Goal: Obtain resource: Download file/media

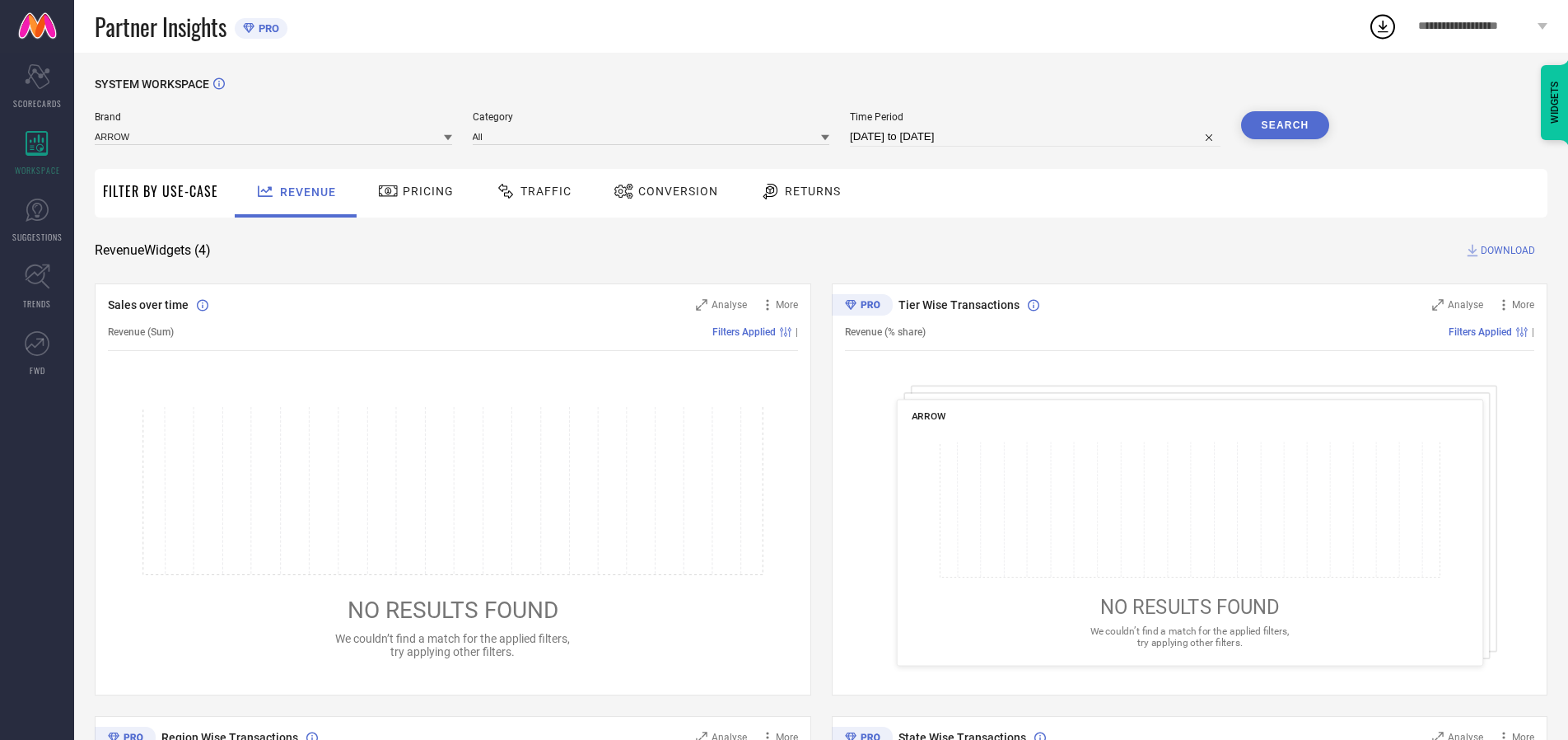
click at [530, 191] on span "Traffic" at bounding box center [546, 190] width 51 height 13
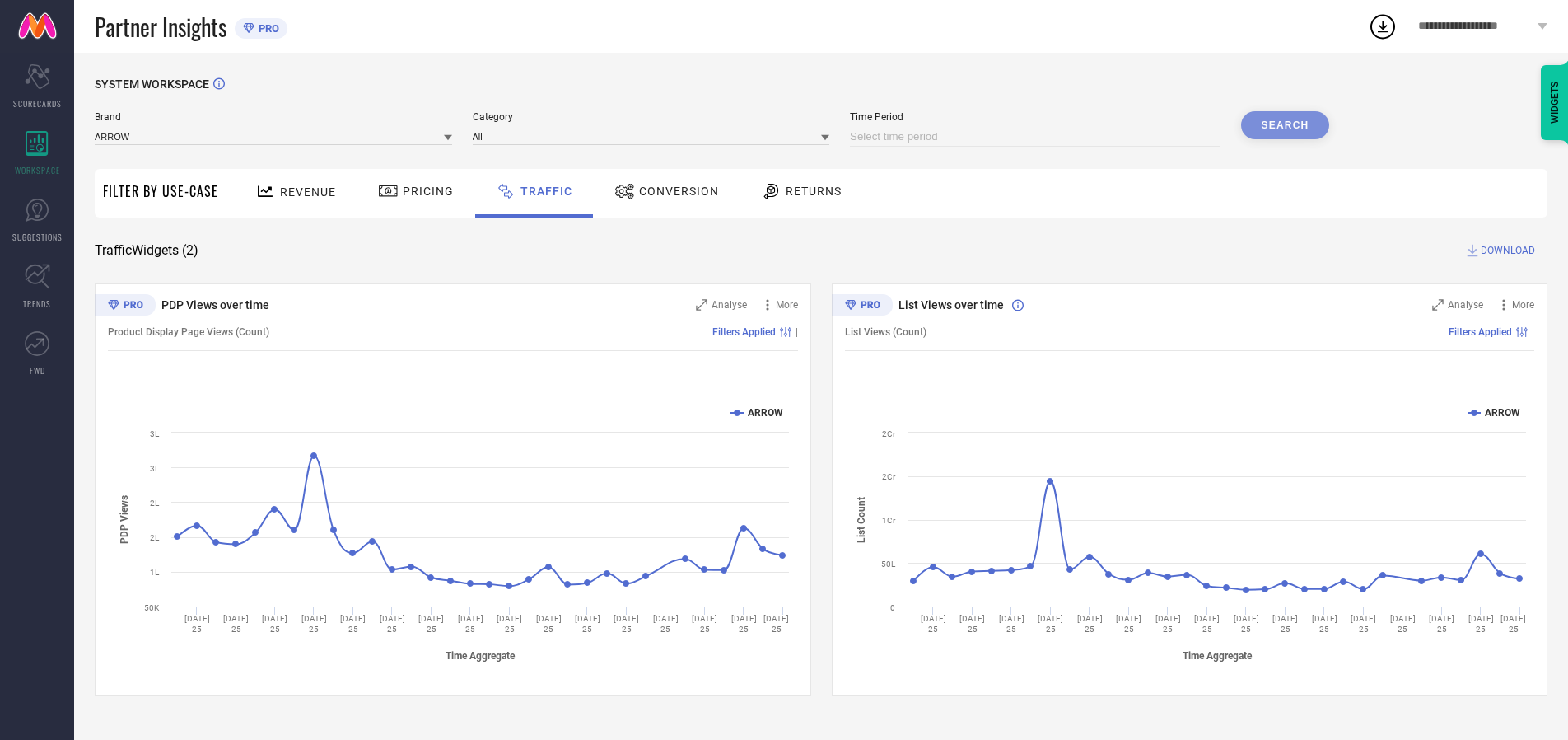
click at [1037, 137] on input at bounding box center [1035, 137] width 371 height 20
select select "8"
select select "2025"
select select "9"
select select "2025"
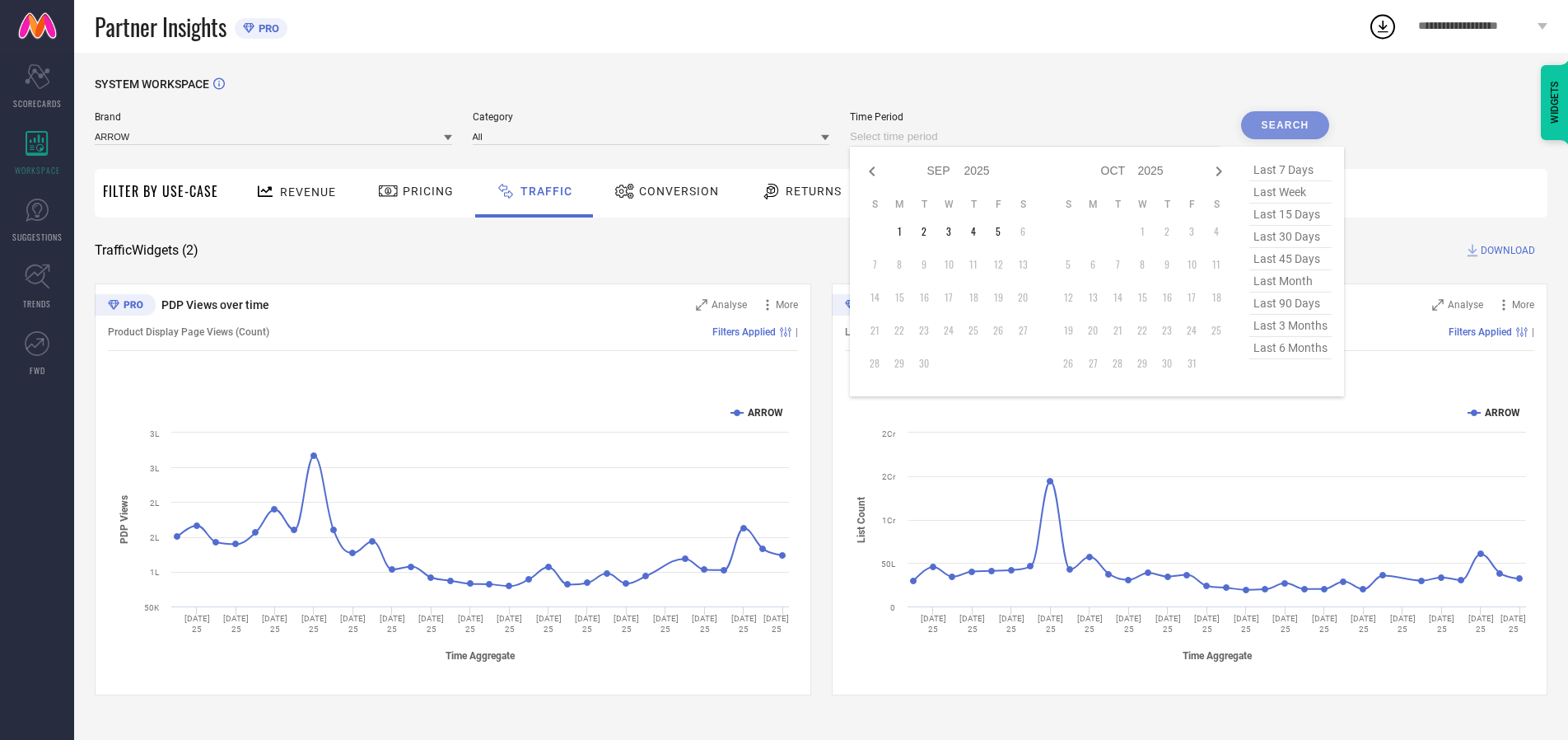
click at [1003, 232] on td "5" at bounding box center [998, 231] width 25 height 25
type input "[DATE] to [DATE]"
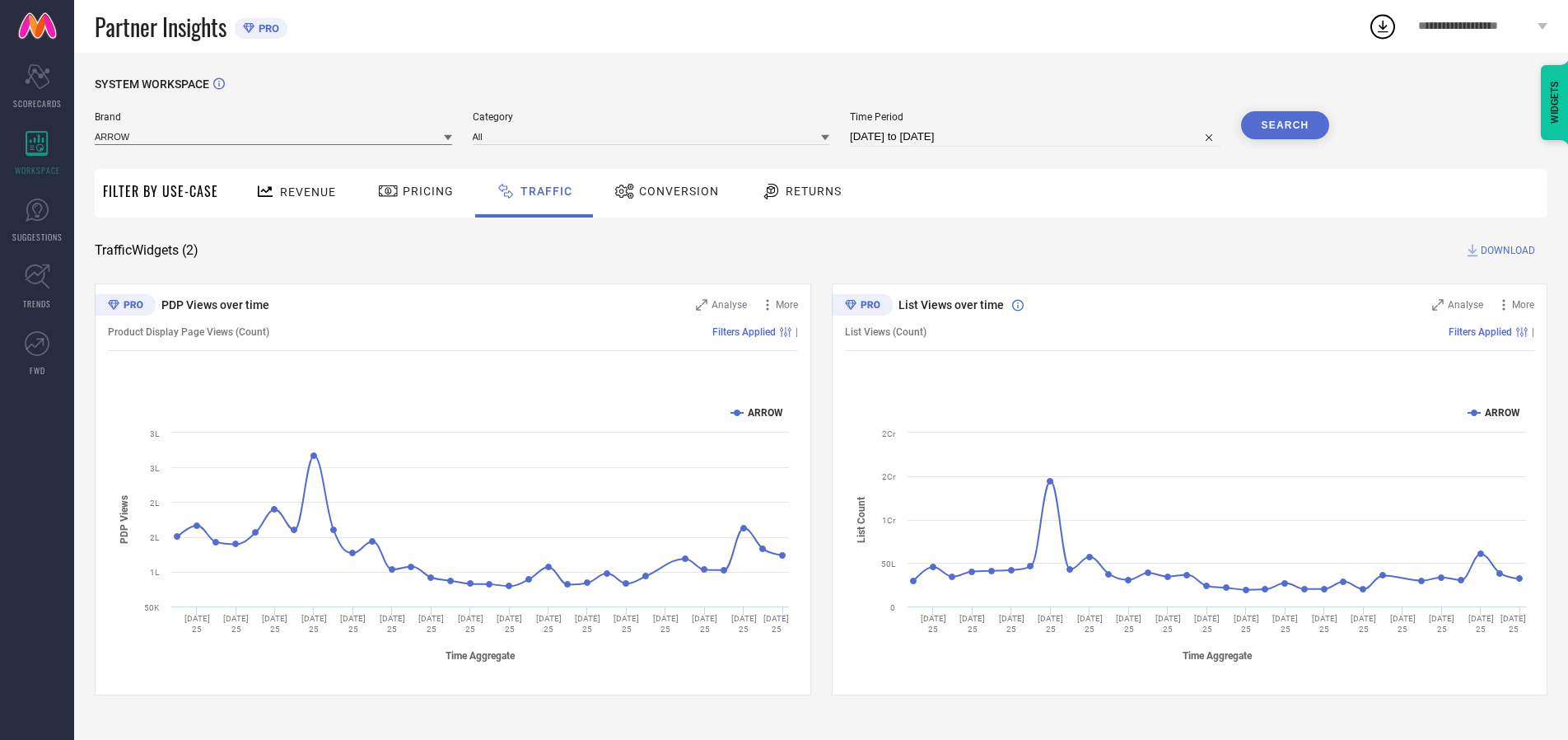
click at [274, 136] on input at bounding box center [273, 136] width 357 height 18
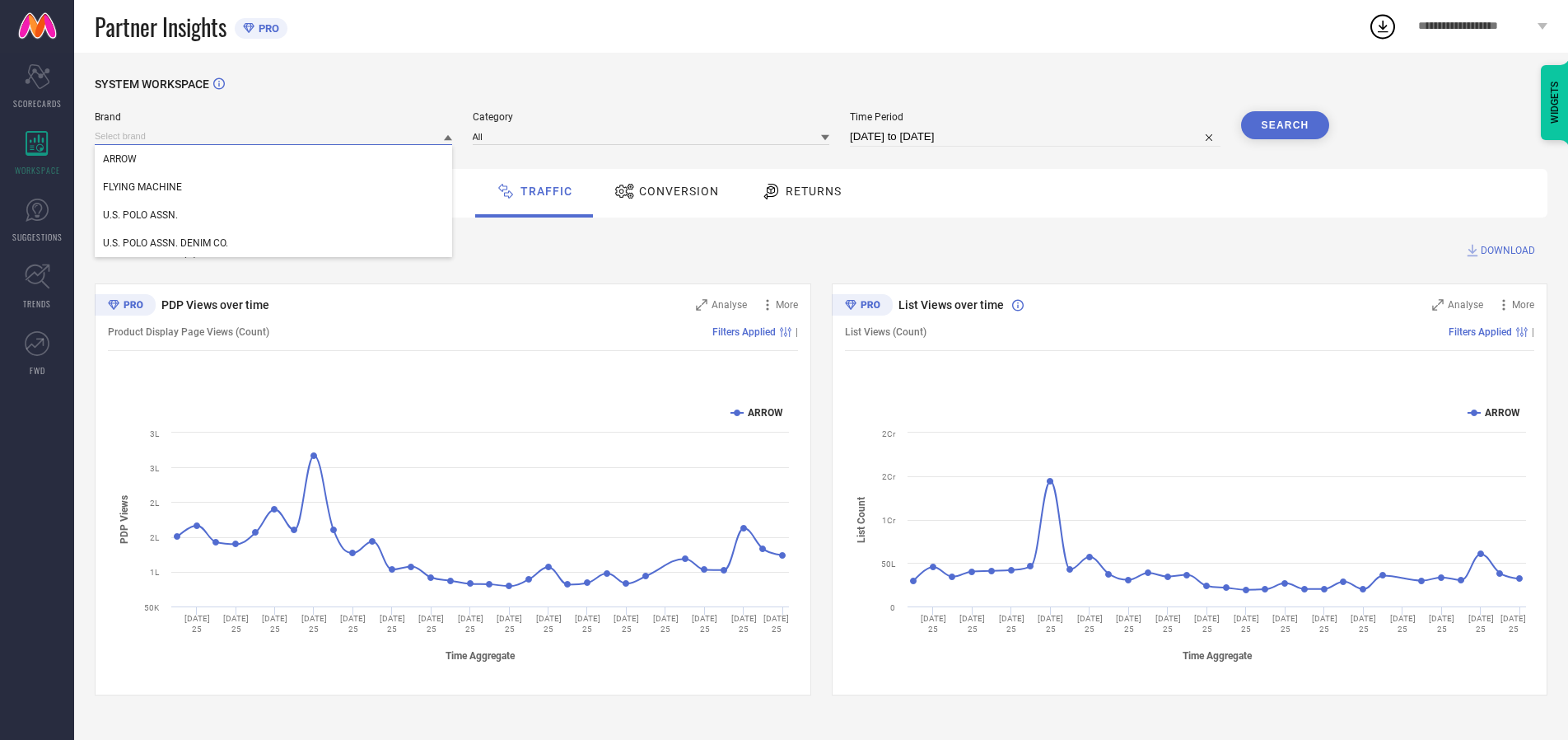
click at [274, 136] on input at bounding box center [273, 136] width 357 height 18
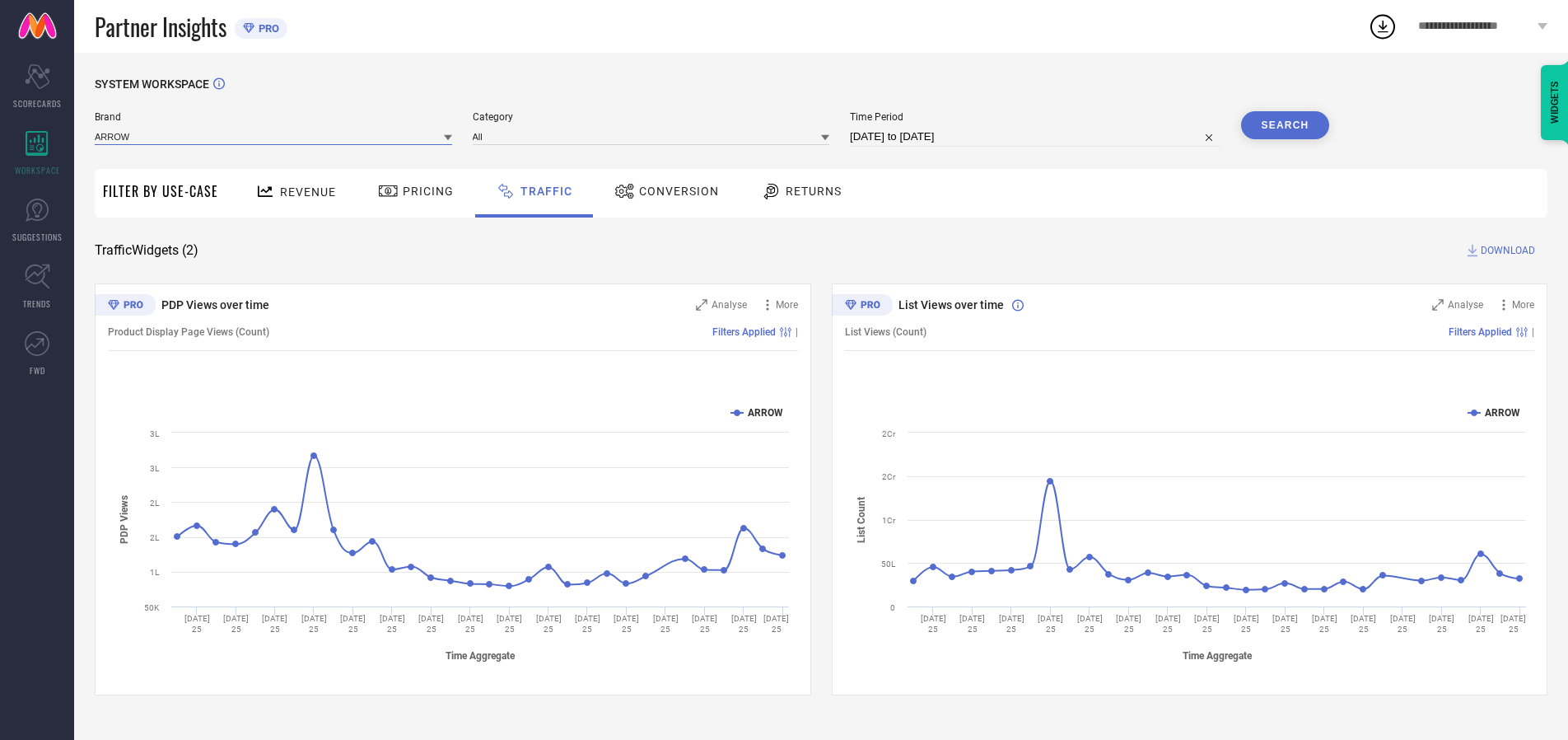
click at [274, 136] on input at bounding box center [273, 136] width 357 height 18
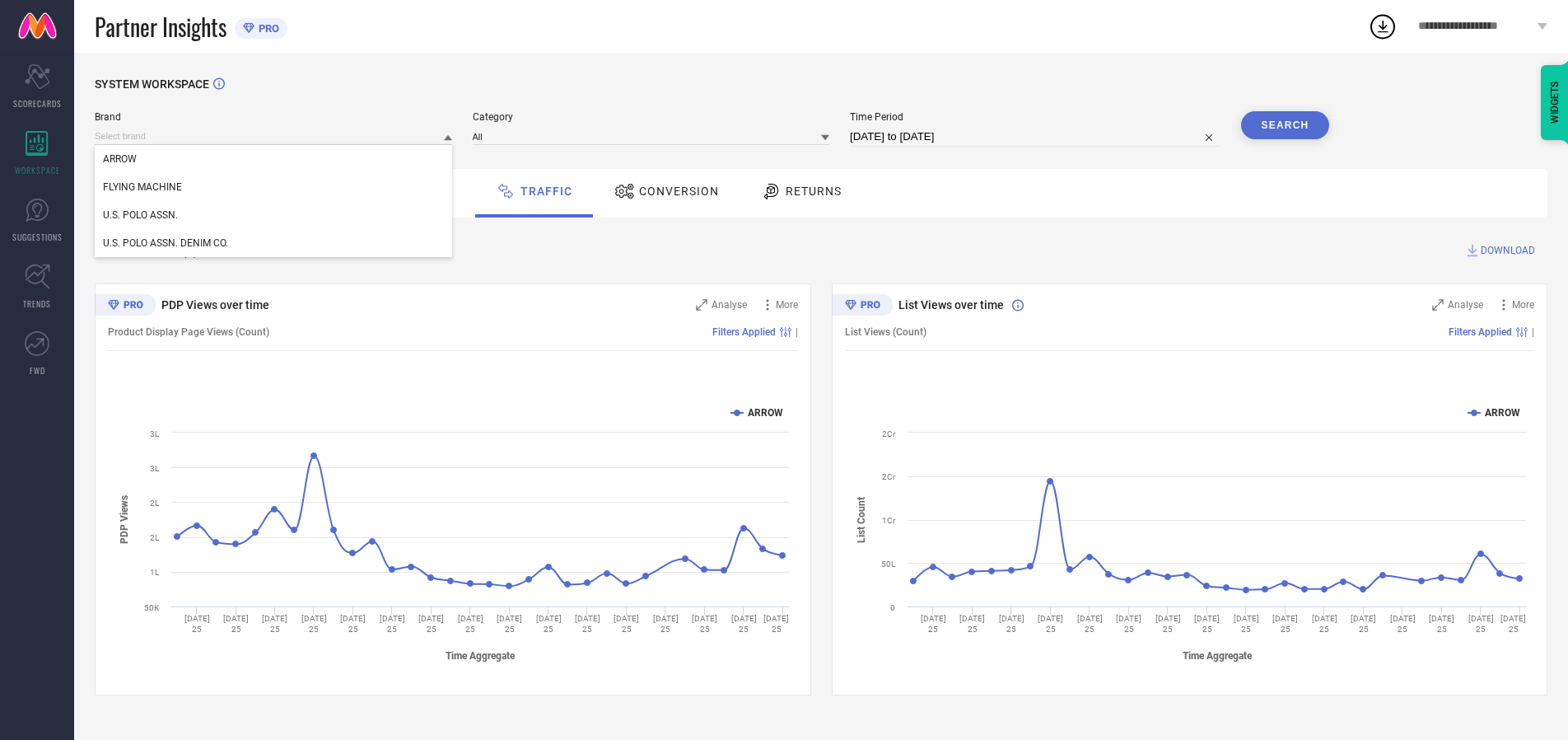
click at [274, 215] on div "U.S. POLO ASSN." at bounding box center [273, 215] width 357 height 28
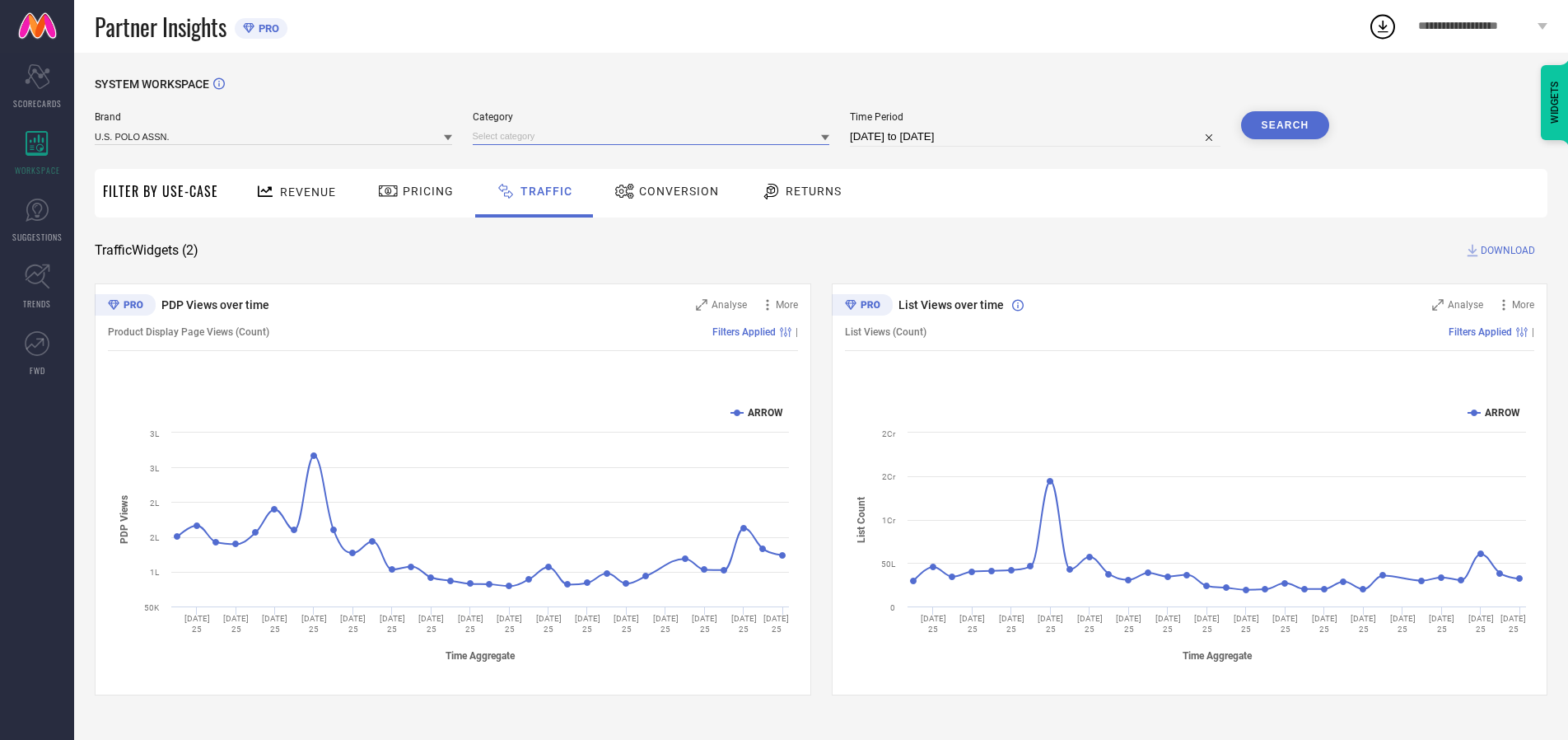
click at [655, 136] on input at bounding box center [651, 136] width 357 height 18
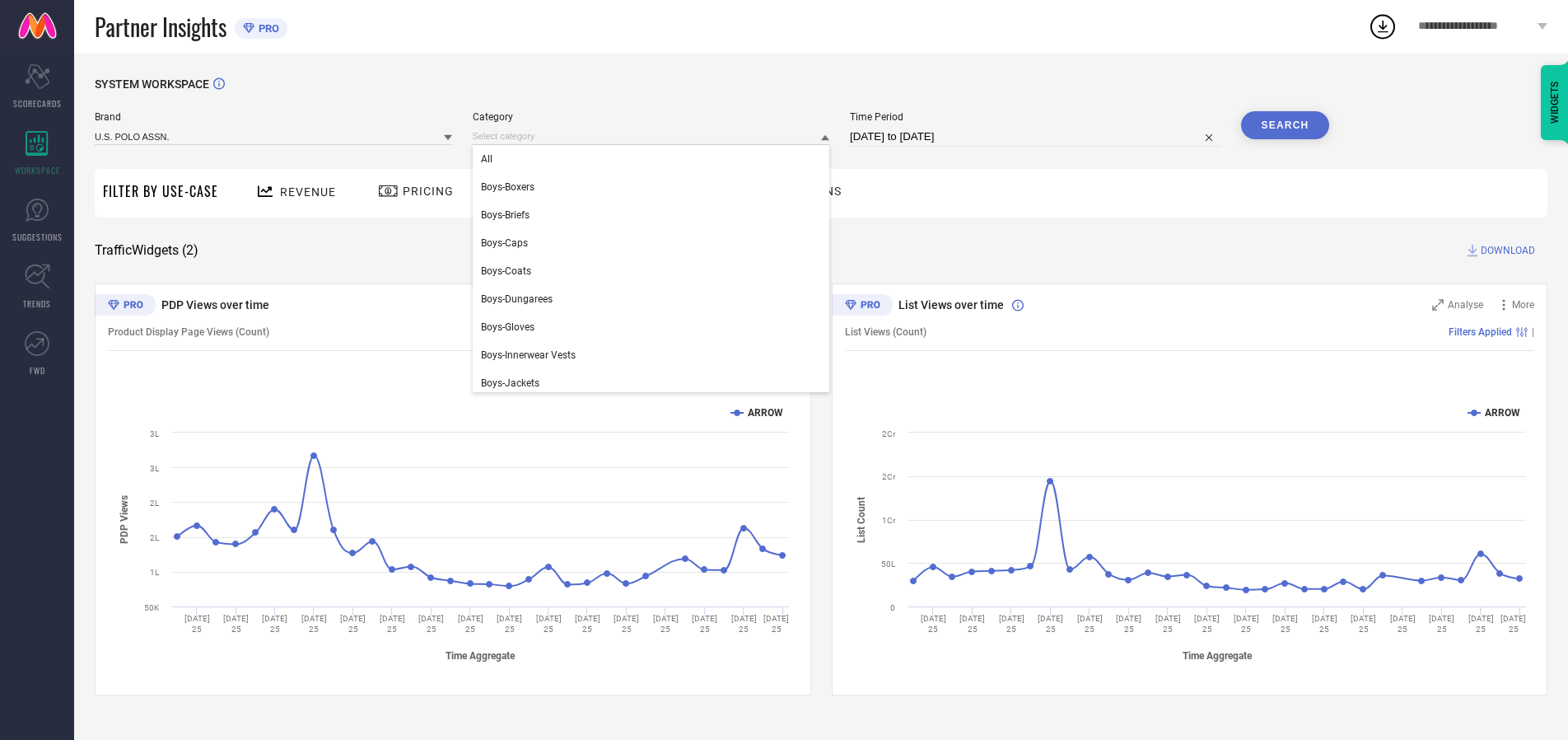
click at [655, 159] on div "All" at bounding box center [651, 159] width 357 height 28
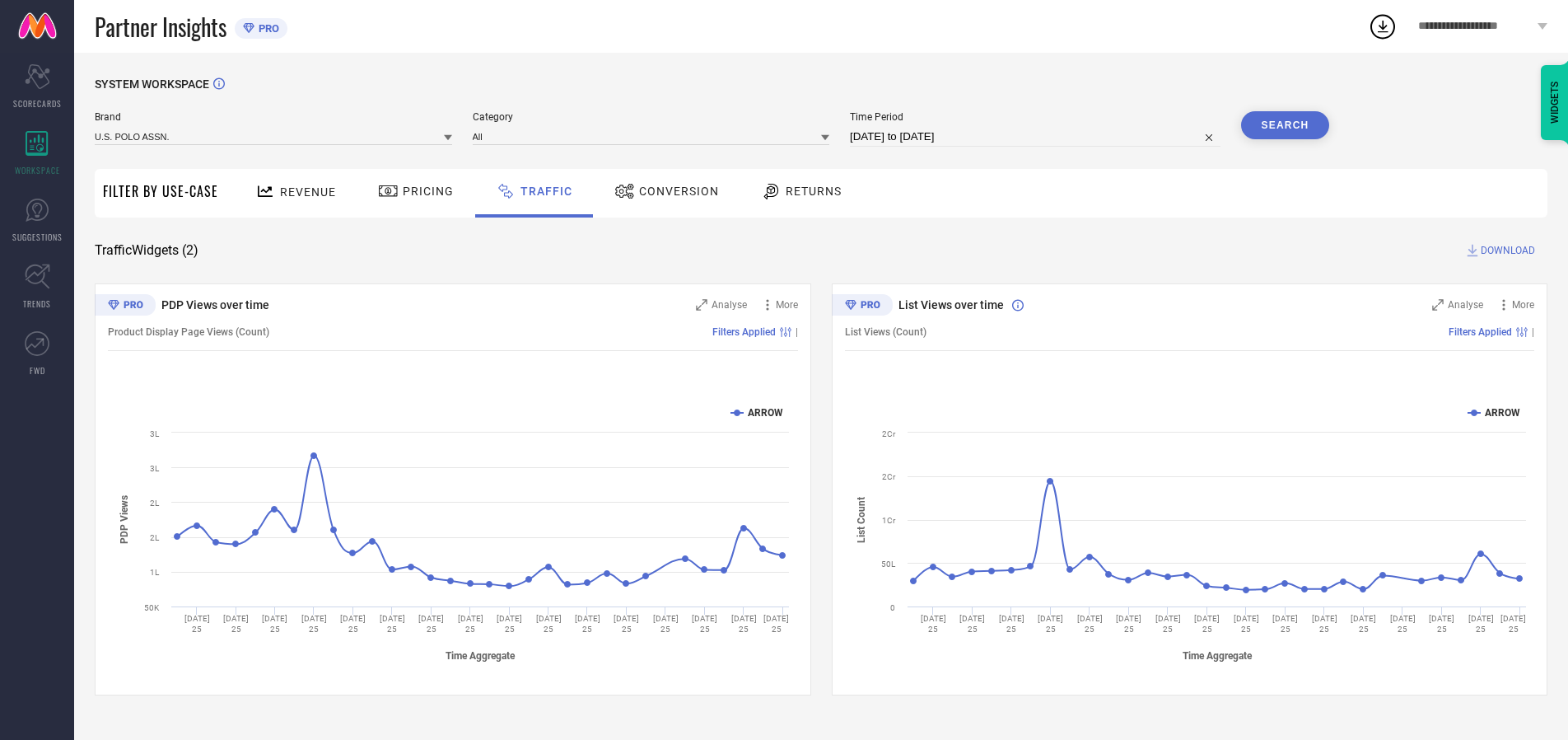
click at [1285, 125] on button "Search" at bounding box center [1285, 125] width 89 height 28
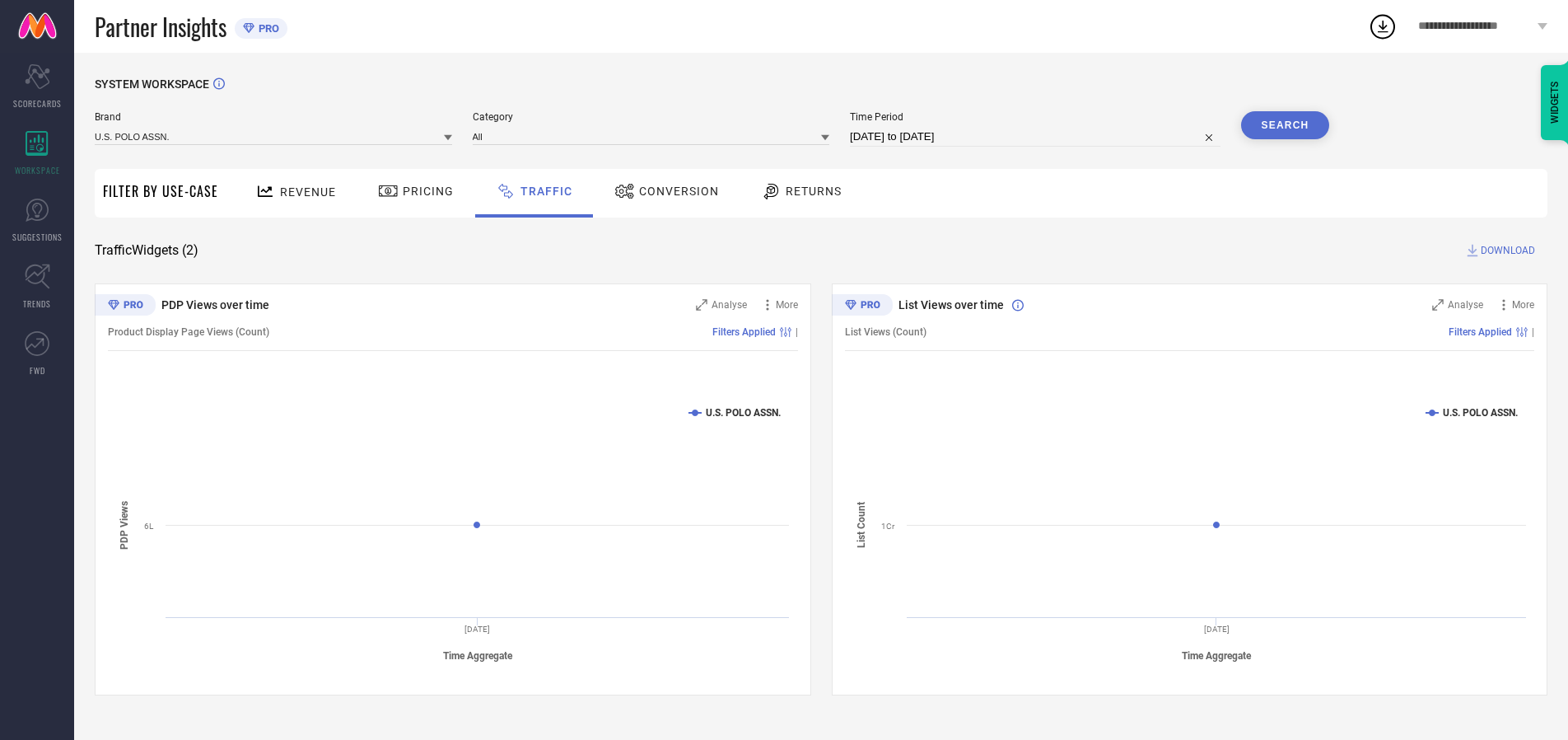
click at [1506, 251] on span "DOWNLOAD" at bounding box center [1507, 251] width 54 height 17
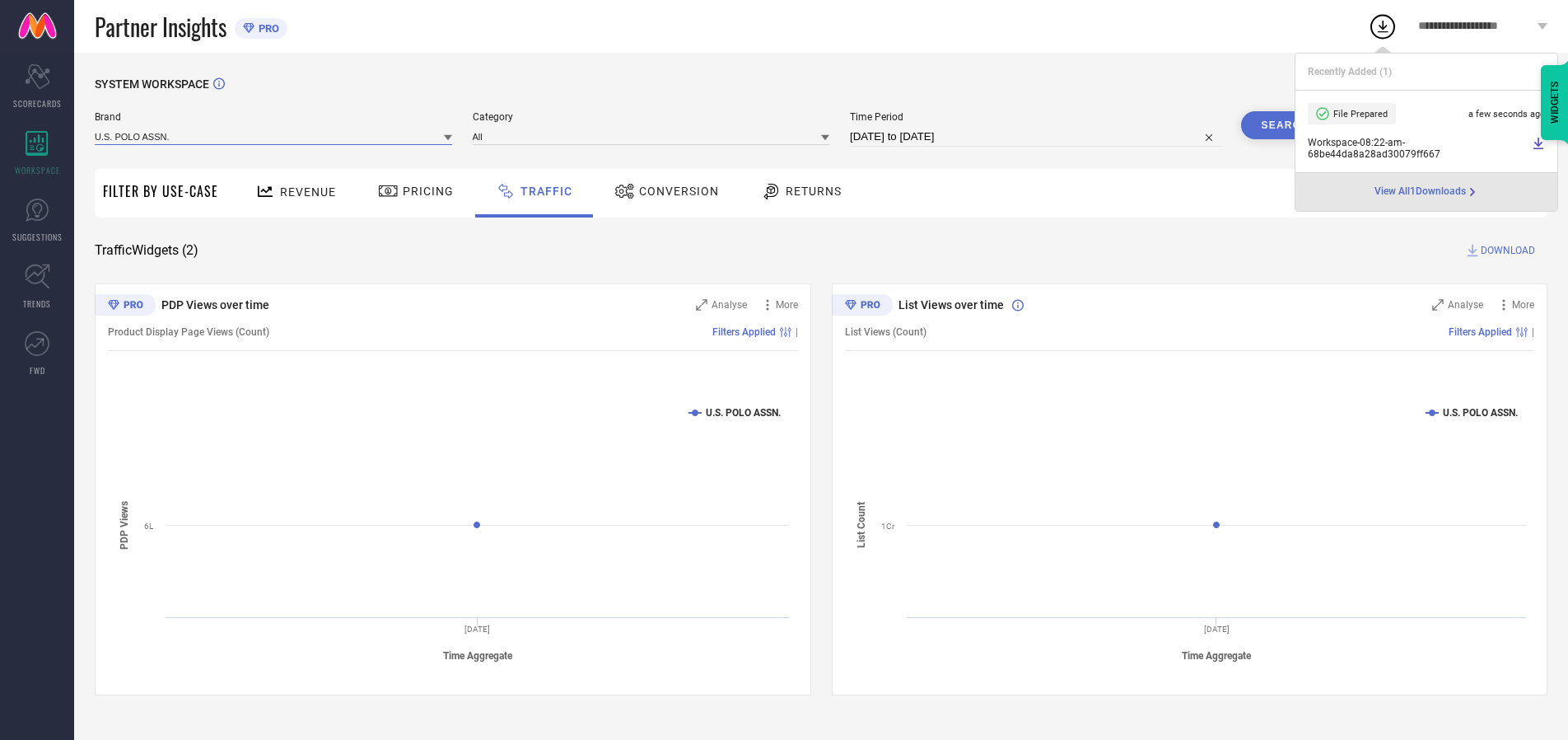
click at [274, 136] on input at bounding box center [273, 136] width 357 height 18
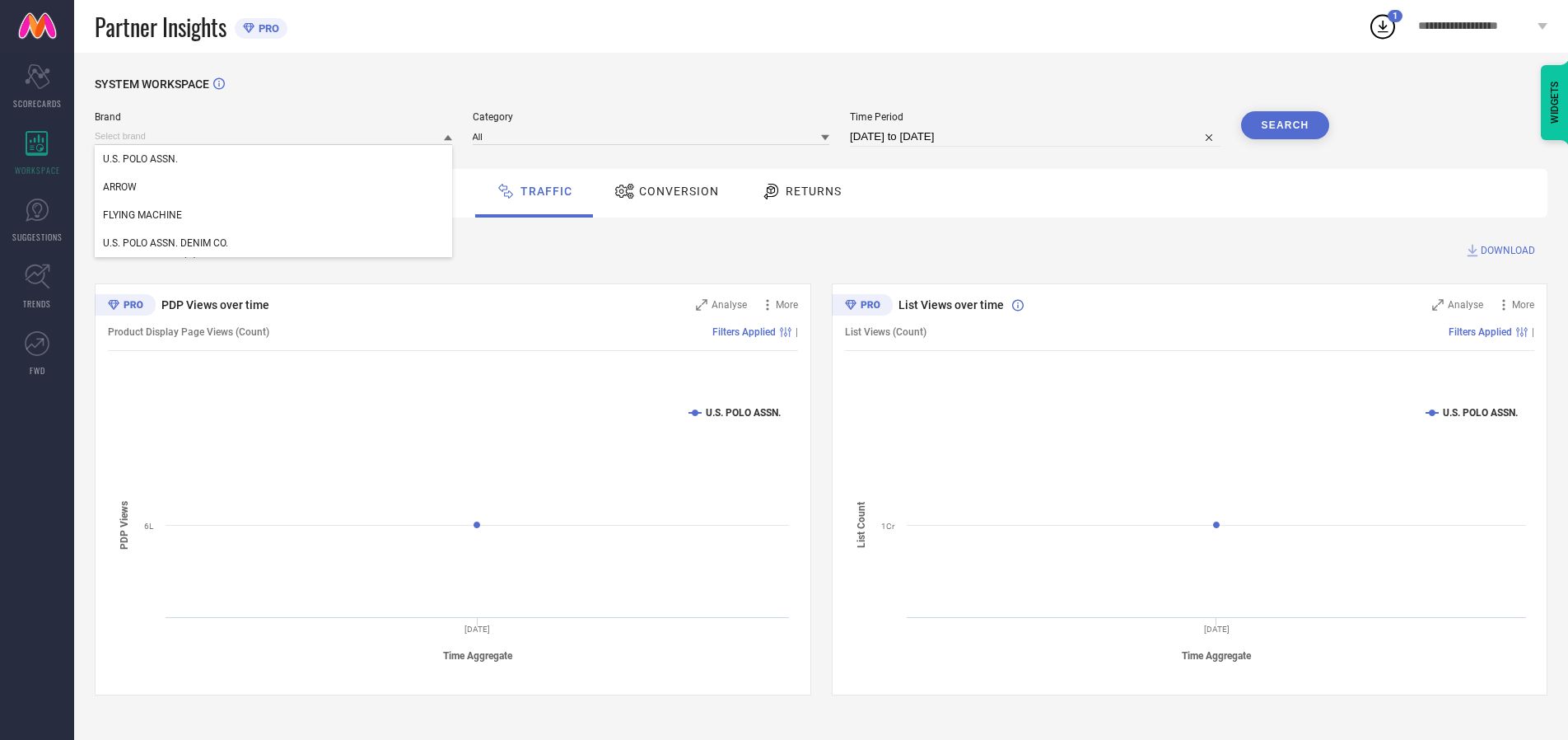
click at [274, 243] on div "U.S. POLO ASSN. DENIM CO." at bounding box center [273, 243] width 357 height 28
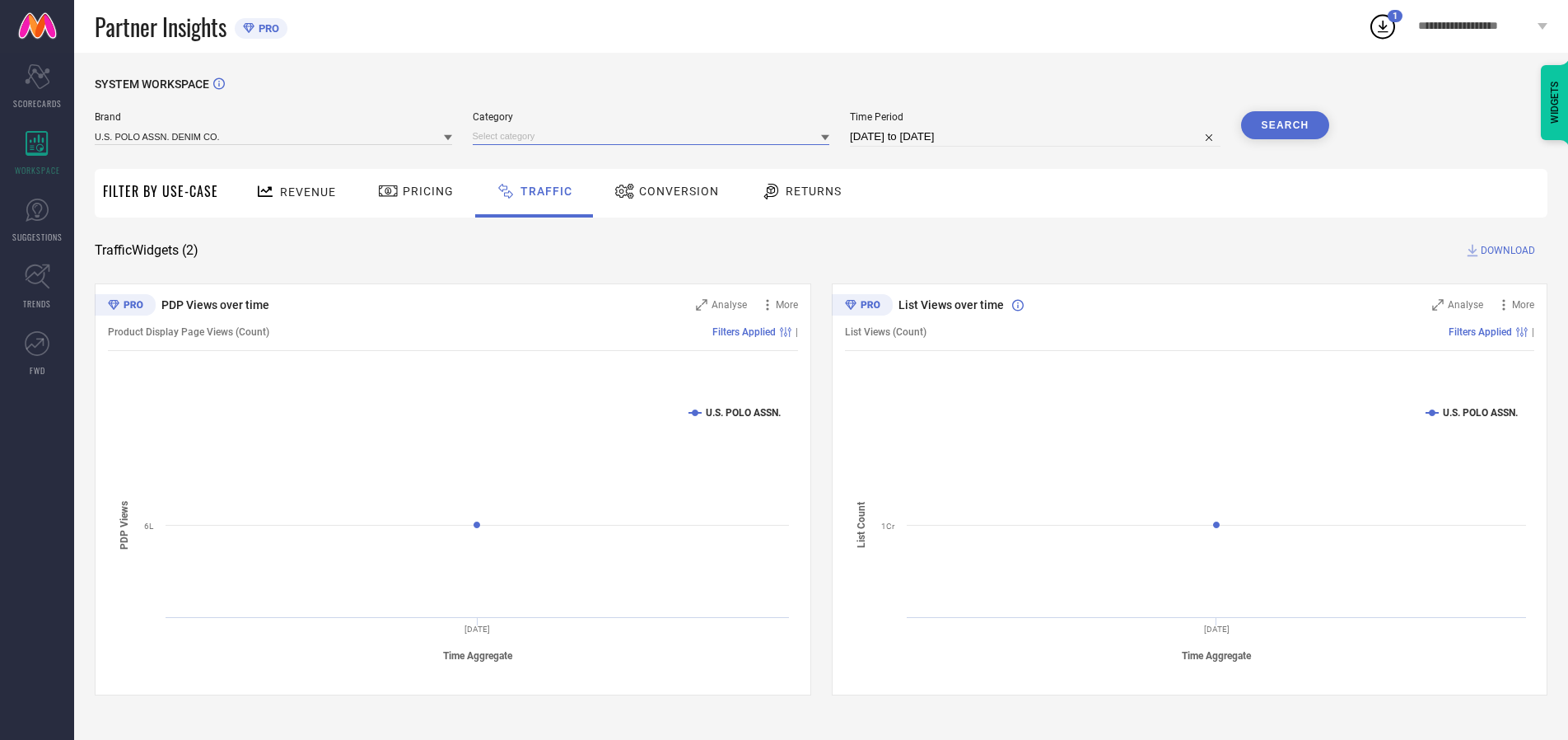
click at [655, 136] on input at bounding box center [651, 136] width 357 height 18
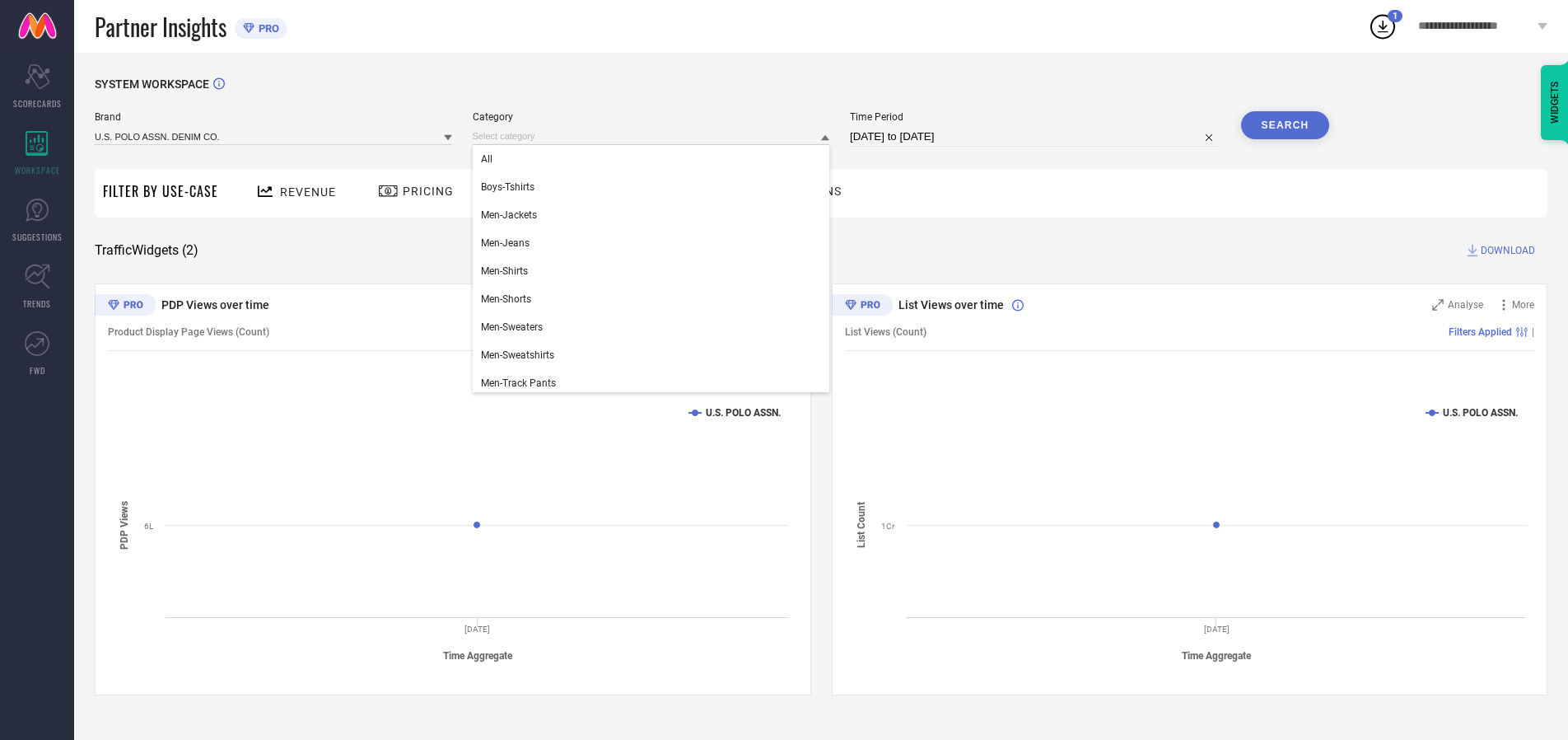
click at [655, 159] on div "All" at bounding box center [651, 159] width 357 height 28
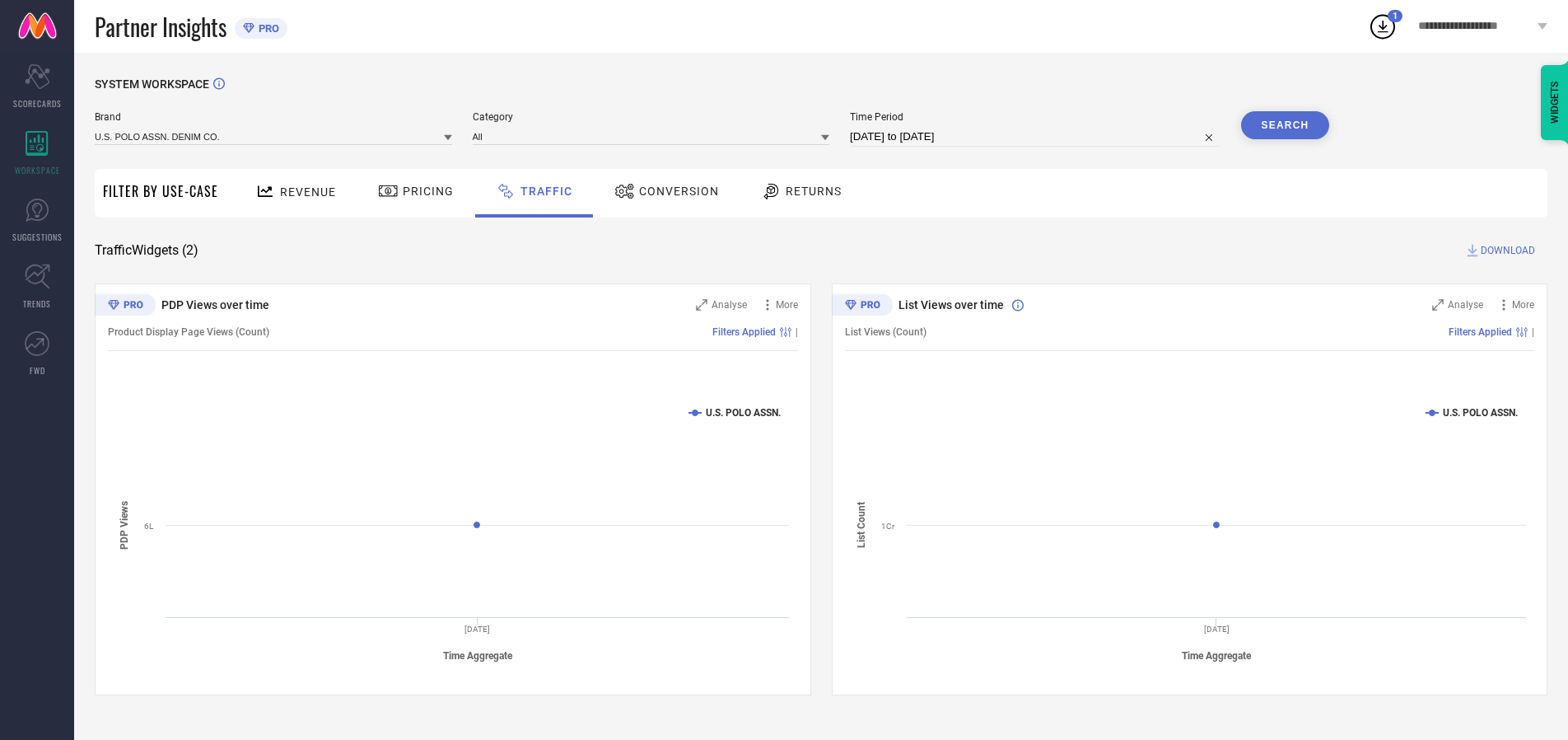
click at [1285, 125] on button "Search" at bounding box center [1285, 125] width 89 height 28
click at [1506, 251] on span "DOWNLOAD" at bounding box center [1507, 251] width 54 height 17
